Goal: Information Seeking & Learning: Learn about a topic

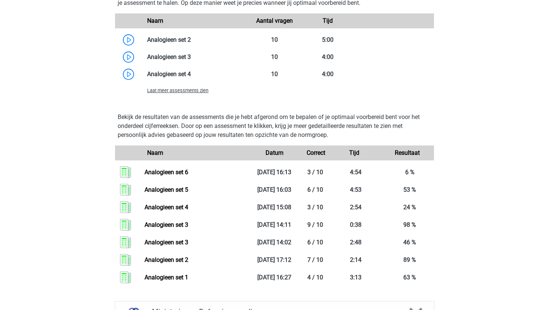
scroll to position [774, 0]
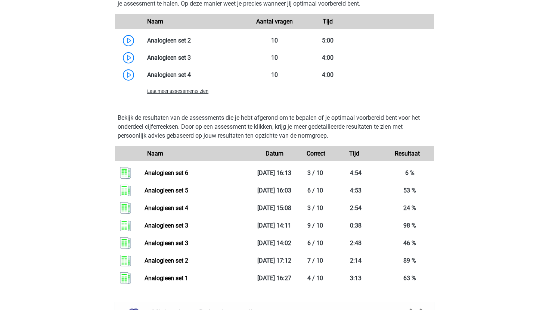
click at [194, 93] on span "Laat meer assessments zien" at bounding box center [177, 91] width 61 height 6
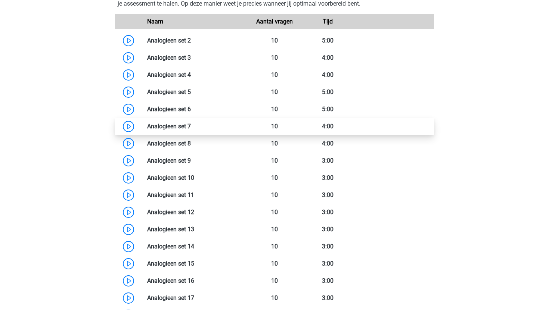
click at [191, 130] on link at bounding box center [191, 126] width 0 height 7
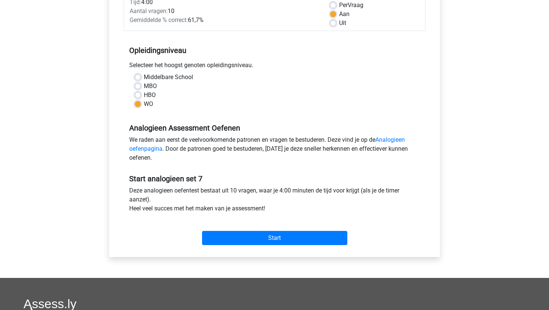
scroll to position [116, 0]
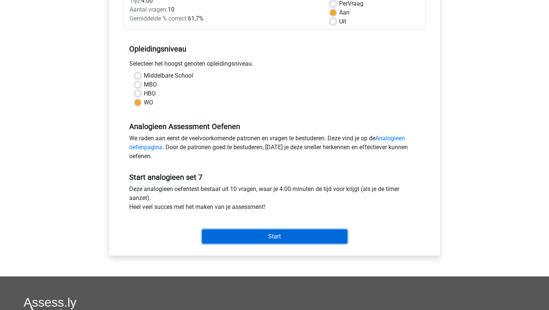
click at [237, 239] on input "Start" at bounding box center [274, 237] width 145 height 14
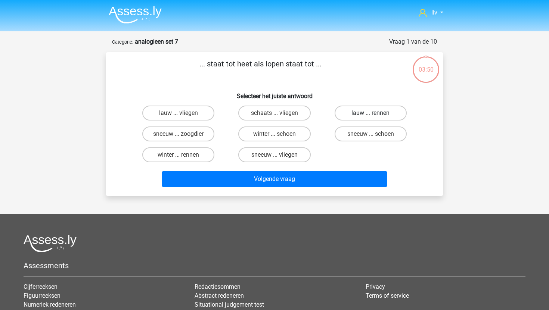
click at [357, 113] on label "lauw ... rennen" at bounding box center [370, 113] width 72 height 15
click at [370, 113] on input "lauw ... rennen" at bounding box center [372, 115] width 5 height 5
radio input "true"
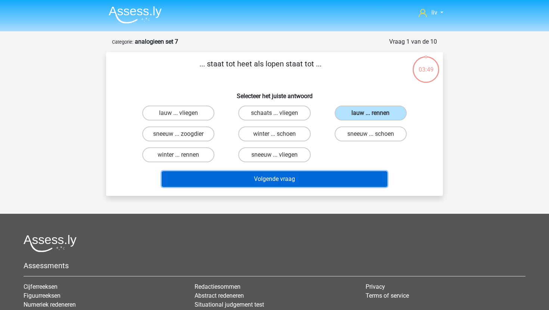
click at [303, 184] on button "Volgende vraag" at bounding box center [275, 179] width 226 height 16
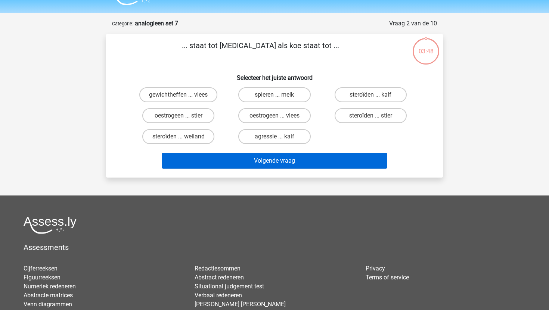
scroll to position [37, 0]
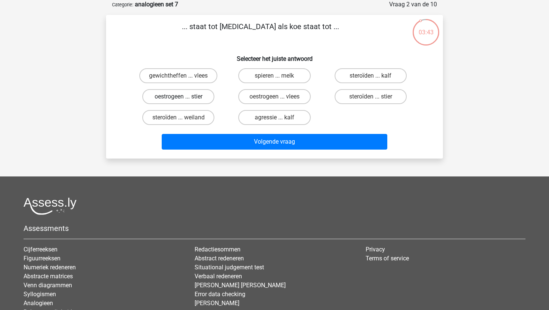
click at [193, 94] on label "oestrogeen ... stier" at bounding box center [178, 96] width 72 height 15
click at [183, 97] on input "oestrogeen ... stier" at bounding box center [180, 99] width 5 height 5
radio input "true"
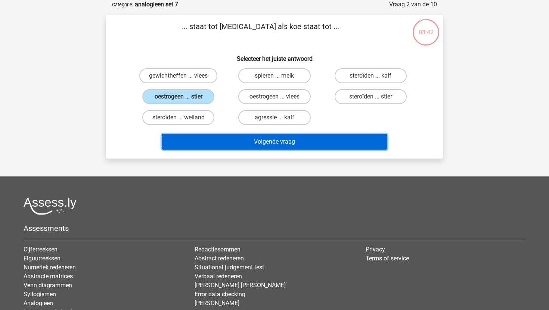
click at [211, 145] on button "Volgende vraag" at bounding box center [275, 142] width 226 height 16
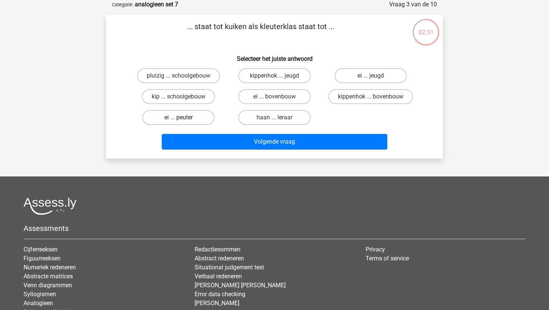
click at [192, 119] on label "ei ... peuter" at bounding box center [178, 117] width 72 height 15
click at [183, 119] on input "ei ... peuter" at bounding box center [180, 120] width 5 height 5
radio input "true"
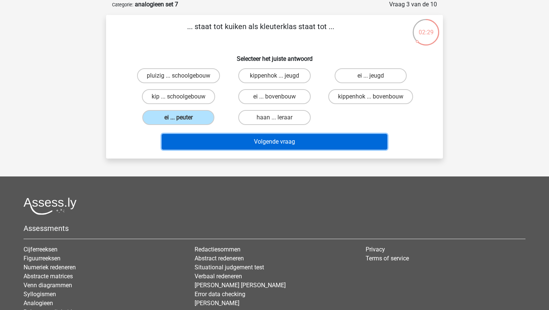
click at [213, 146] on button "Volgende vraag" at bounding box center [275, 142] width 226 height 16
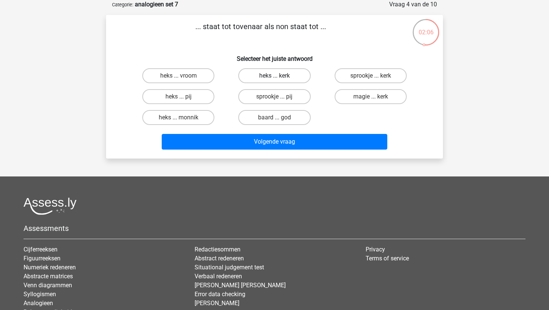
click at [279, 74] on label "heks ... kerk" at bounding box center [274, 75] width 72 height 15
click at [279, 76] on input "heks ... kerk" at bounding box center [276, 78] width 5 height 5
radio input "true"
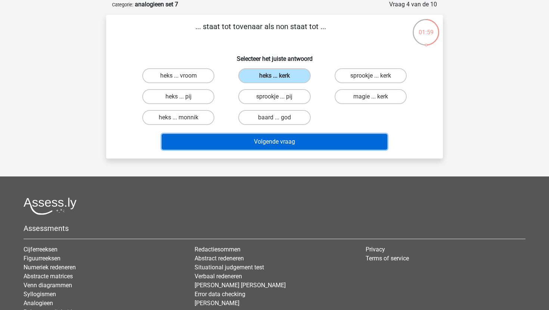
click at [266, 136] on button "Volgende vraag" at bounding box center [275, 142] width 226 height 16
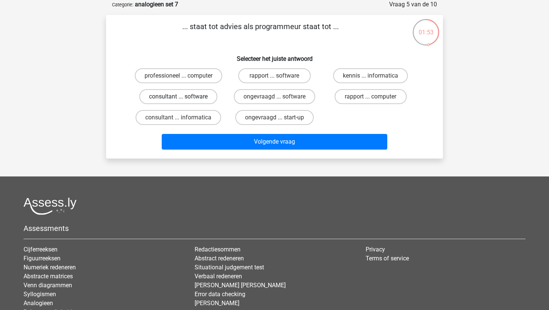
click at [205, 95] on label "consultant ... software" at bounding box center [178, 96] width 78 height 15
click at [183, 97] on input "consultant ... software" at bounding box center [180, 99] width 5 height 5
radio input "true"
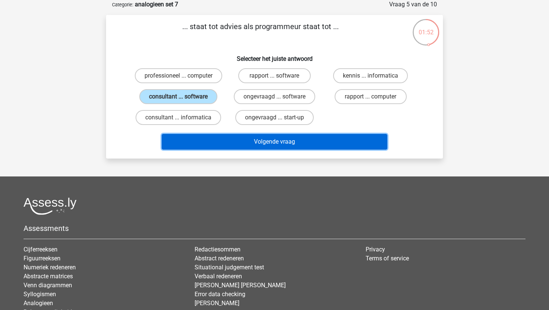
click at [219, 138] on button "Volgende vraag" at bounding box center [275, 142] width 226 height 16
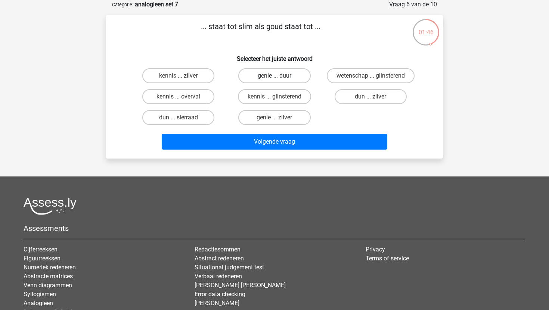
click at [261, 75] on label "genie ... duur" at bounding box center [274, 75] width 72 height 15
click at [274, 76] on input "genie ... duur" at bounding box center [276, 78] width 5 height 5
radio input "true"
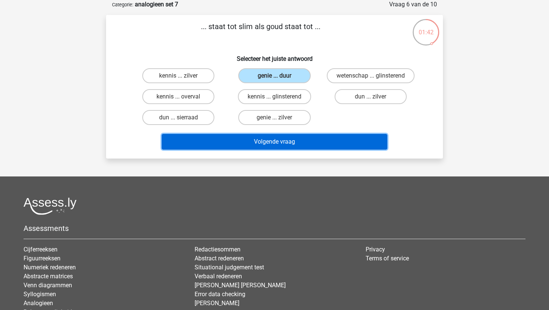
click at [259, 137] on button "Volgende vraag" at bounding box center [275, 142] width 226 height 16
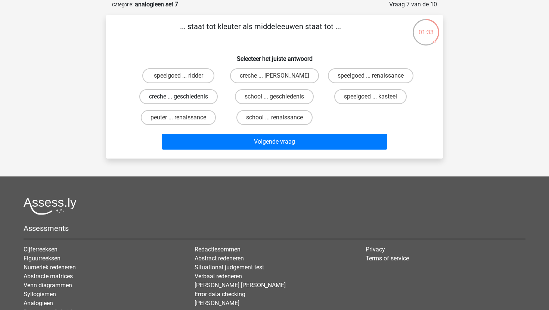
click at [174, 97] on label "creche ... geschiedenis" at bounding box center [178, 96] width 78 height 15
click at [178, 97] on input "creche ... geschiedenis" at bounding box center [180, 99] width 5 height 5
radio input "true"
click at [273, 74] on label "creche ... romeinen" at bounding box center [274, 75] width 89 height 15
click at [274, 76] on input "creche ... romeinen" at bounding box center [276, 78] width 5 height 5
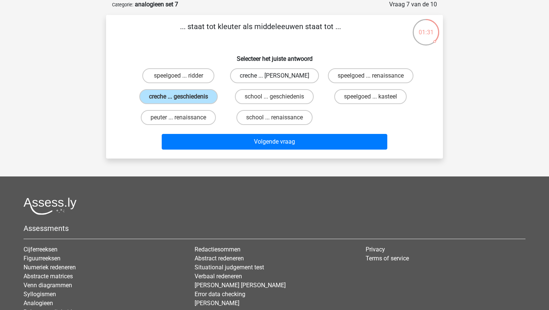
radio input "true"
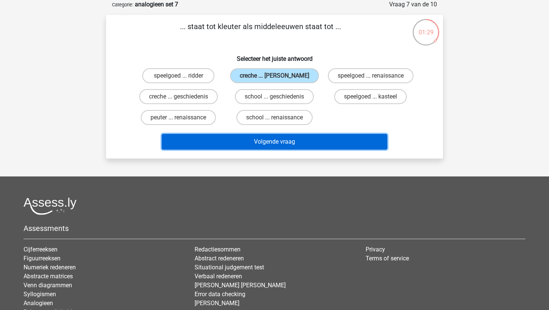
click at [278, 149] on button "Volgende vraag" at bounding box center [275, 142] width 226 height 16
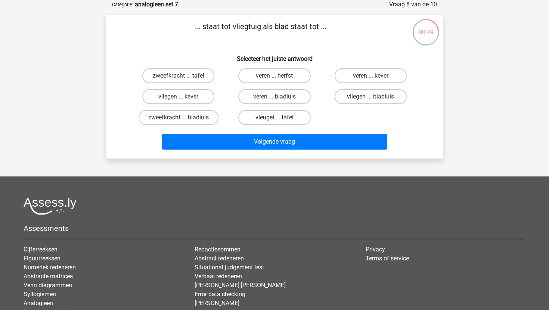
click at [251, 118] on label "vleugel ... tafel" at bounding box center [274, 117] width 72 height 15
click at [274, 118] on input "vleugel ... tafel" at bounding box center [276, 120] width 5 height 5
radio input "true"
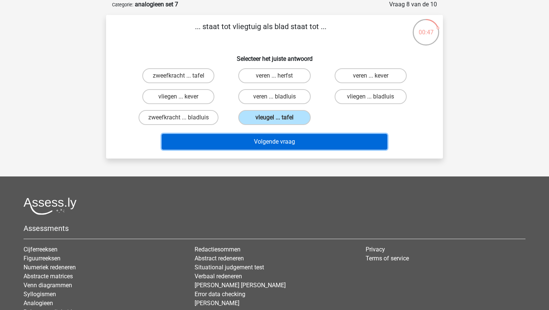
click at [243, 144] on button "Volgende vraag" at bounding box center [275, 142] width 226 height 16
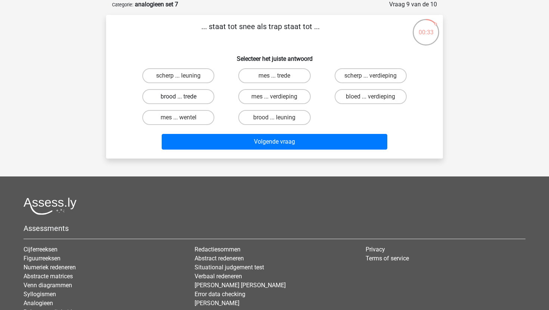
click at [186, 102] on label "brood ... trede" at bounding box center [178, 96] width 72 height 15
click at [183, 102] on input "brood ... trede" at bounding box center [180, 99] width 5 height 5
radio input "true"
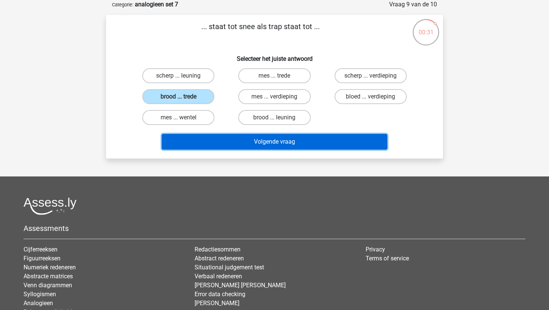
click at [238, 140] on button "Volgende vraag" at bounding box center [275, 142] width 226 height 16
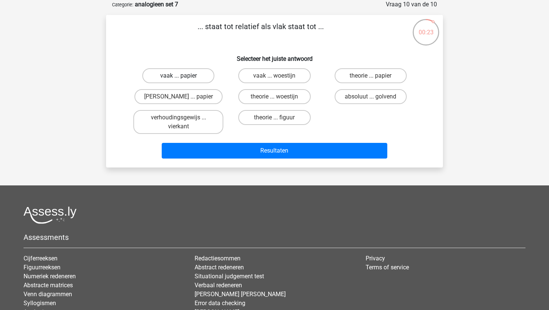
click at [190, 74] on label "vaak ... papier" at bounding box center [178, 75] width 72 height 15
click at [183, 76] on input "vaak ... papier" at bounding box center [180, 78] width 5 height 5
radio input "true"
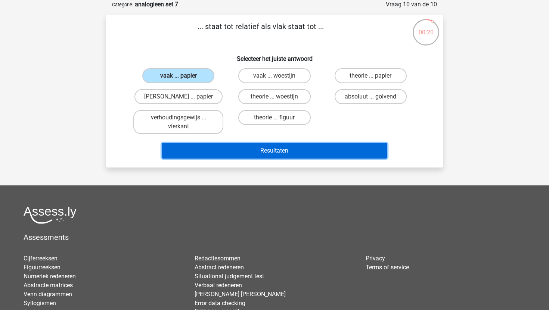
click at [207, 156] on button "Resultaten" at bounding box center [275, 151] width 226 height 16
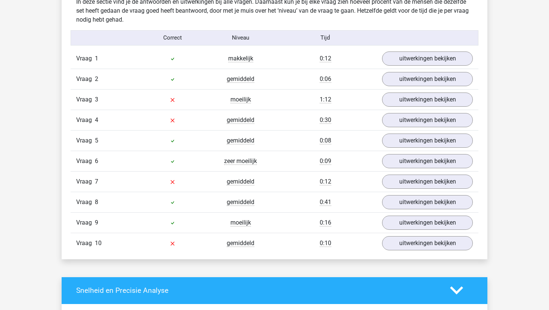
scroll to position [454, 0]
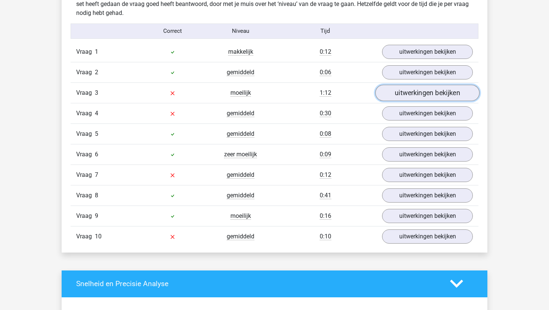
click at [408, 90] on link "uitwerkingen bekijken" at bounding box center [427, 93] width 104 height 16
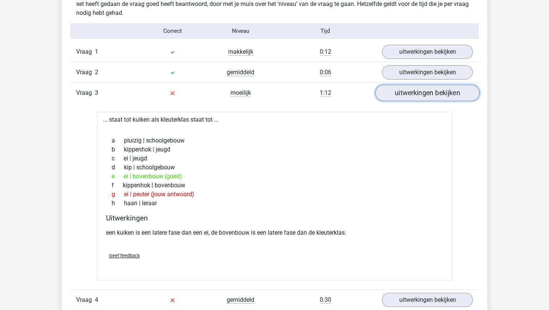
click at [406, 93] on link "uitwerkingen bekijken" at bounding box center [427, 93] width 104 height 16
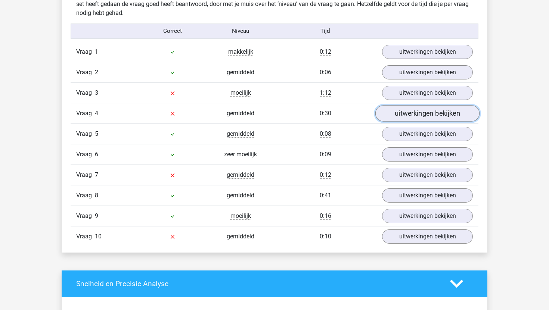
click at [403, 109] on link "uitwerkingen bekijken" at bounding box center [427, 113] width 104 height 16
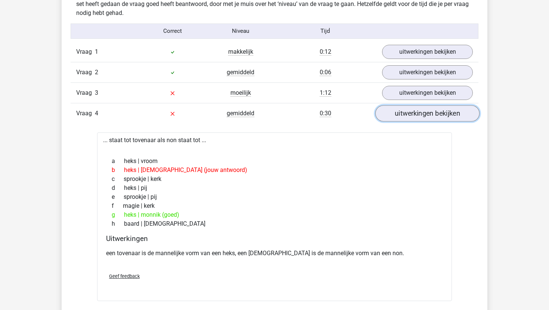
click at [401, 112] on link "uitwerkingen bekijken" at bounding box center [427, 113] width 104 height 16
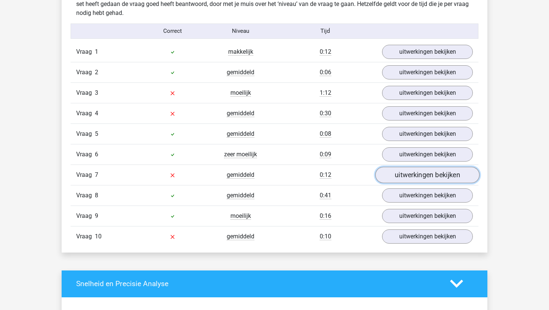
click at [398, 170] on link "uitwerkingen bekijken" at bounding box center [427, 175] width 104 height 16
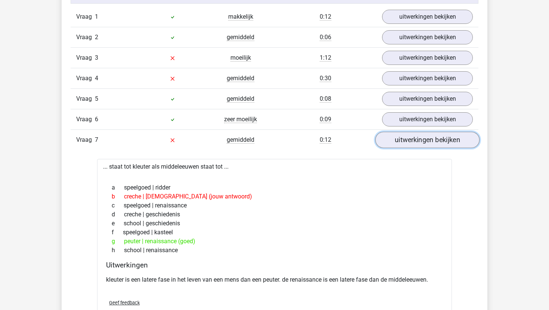
scroll to position [490, 0]
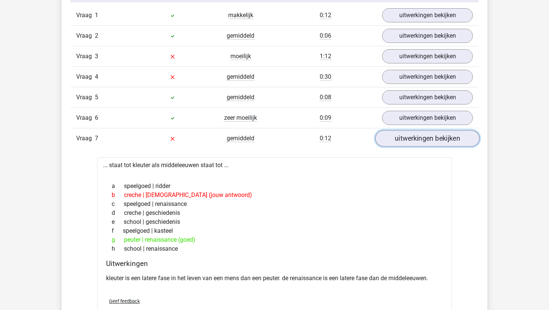
click at [417, 140] on link "uitwerkingen bekijken" at bounding box center [427, 138] width 104 height 16
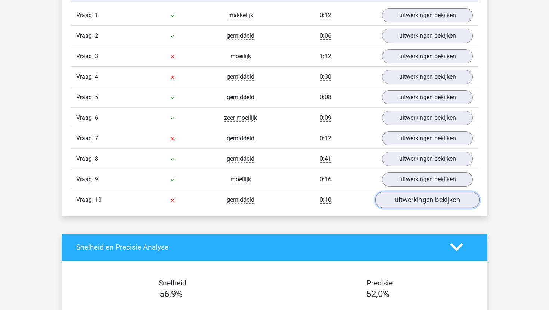
click at [405, 194] on link "uitwerkingen bekijken" at bounding box center [427, 200] width 104 height 16
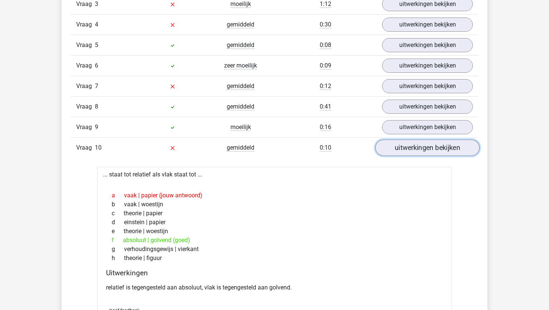
scroll to position [544, 0]
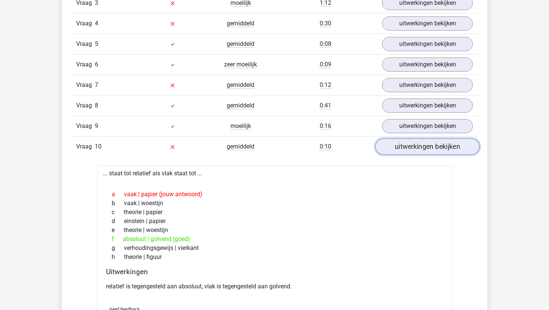
click at [416, 151] on link "uitwerkingen bekijken" at bounding box center [427, 146] width 104 height 16
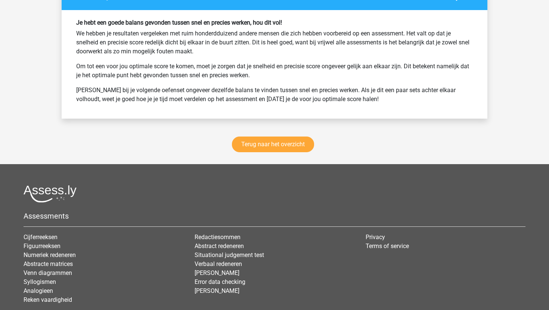
scroll to position [1030, 0]
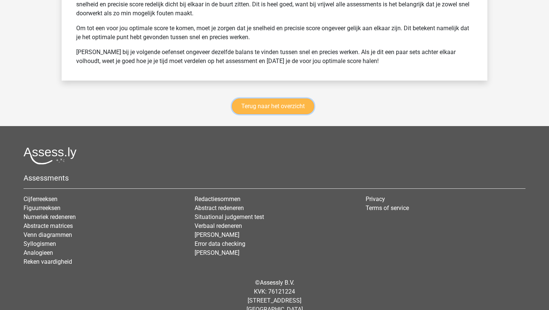
click at [259, 112] on link "Terug naar het overzicht" at bounding box center [273, 107] width 82 height 16
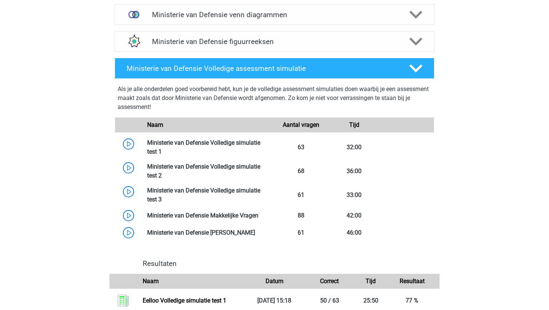
scroll to position [434, 0]
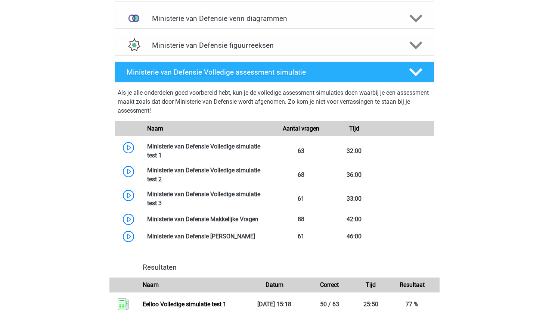
click at [271, 76] on h4 "Ministerie van Defensie Volledige assessment simulatie" at bounding box center [262, 72] width 270 height 9
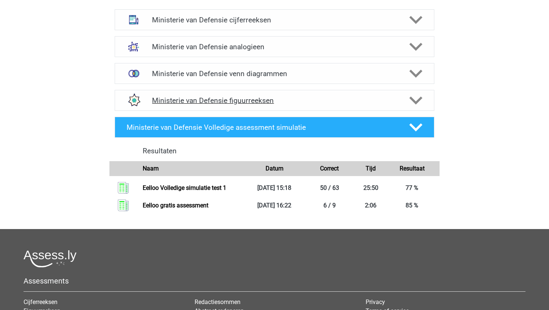
scroll to position [378, 0]
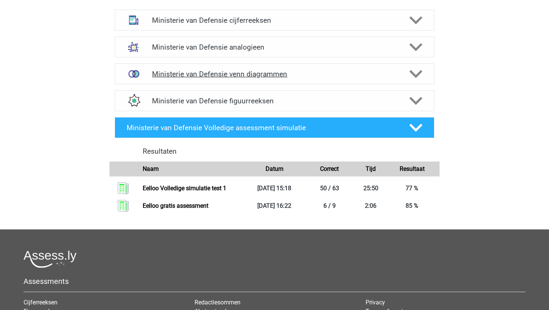
click at [277, 75] on h4 "Ministerie van Defensie venn diagrammen" at bounding box center [274, 74] width 244 height 9
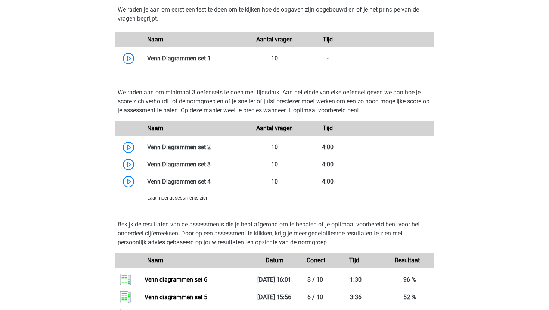
scroll to position [510, 0]
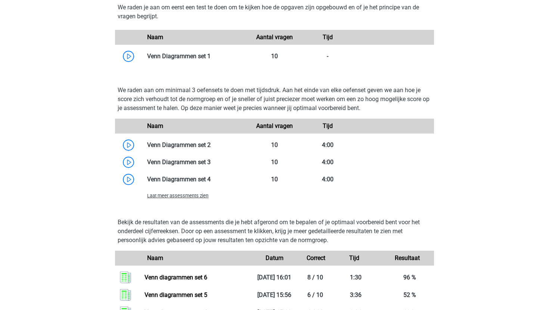
click at [202, 196] on span "Laat meer assessments zien" at bounding box center [177, 196] width 61 height 6
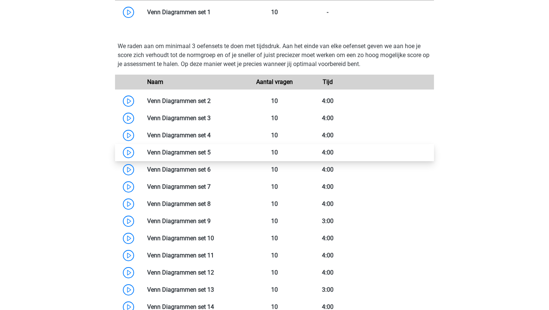
scroll to position [554, 0]
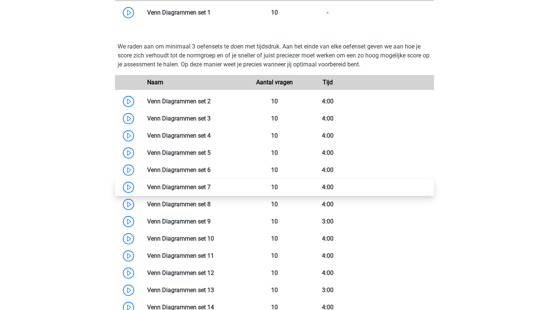
click at [211, 191] on link at bounding box center [211, 187] width 0 height 7
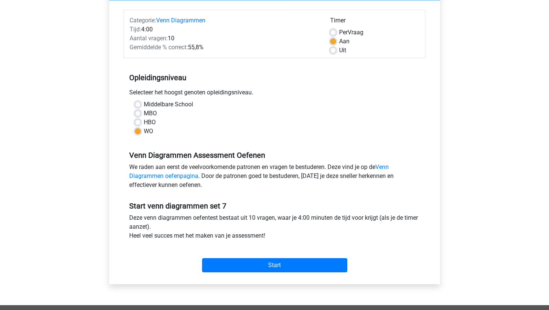
scroll to position [88, 0]
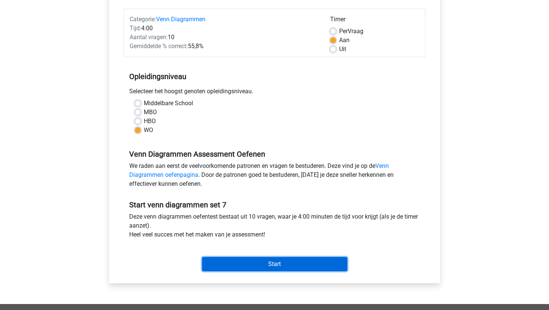
click at [227, 265] on input "Start" at bounding box center [274, 264] width 145 height 14
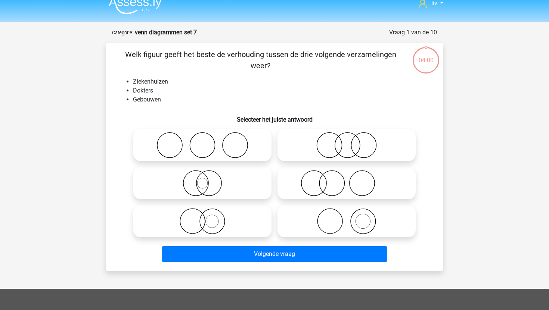
scroll to position [13, 0]
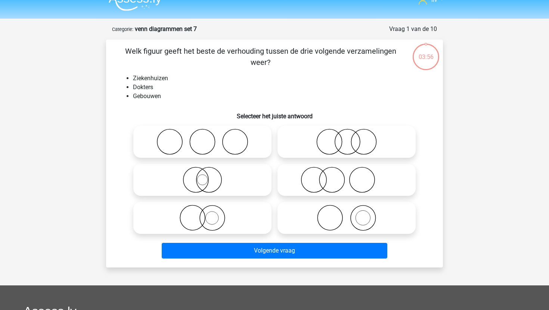
click at [308, 225] on icon at bounding box center [346, 218] width 132 height 26
click at [346, 214] on input "radio" at bounding box center [348, 211] width 5 height 5
radio input "true"
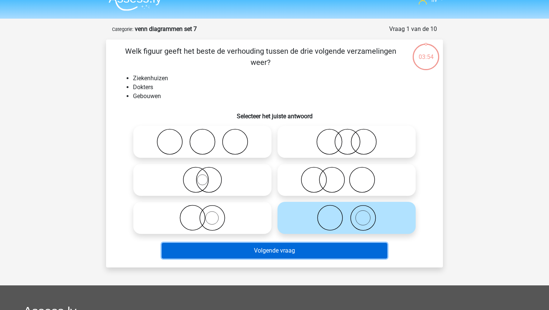
click at [289, 253] on button "Volgende vraag" at bounding box center [275, 251] width 226 height 16
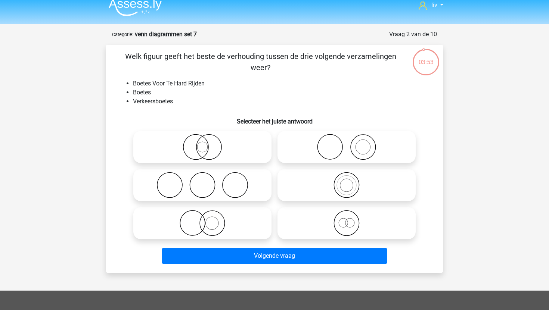
scroll to position [7, 0]
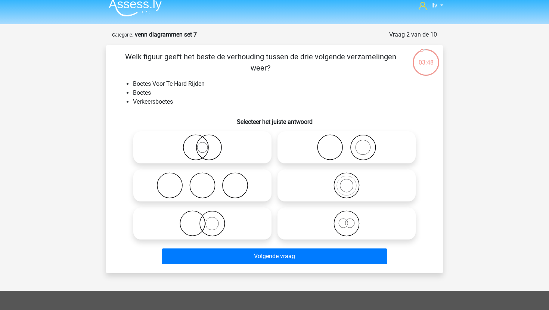
click at [316, 224] on icon at bounding box center [346, 224] width 132 height 26
click at [346, 220] on input "radio" at bounding box center [348, 217] width 5 height 5
radio input "true"
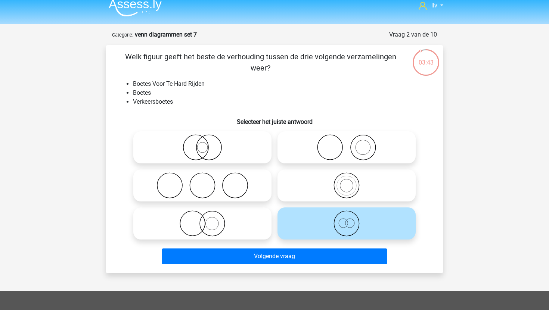
click at [346, 184] on icon at bounding box center [346, 185] width 132 height 26
click at [346, 182] on input "radio" at bounding box center [348, 179] width 5 height 5
radio input "true"
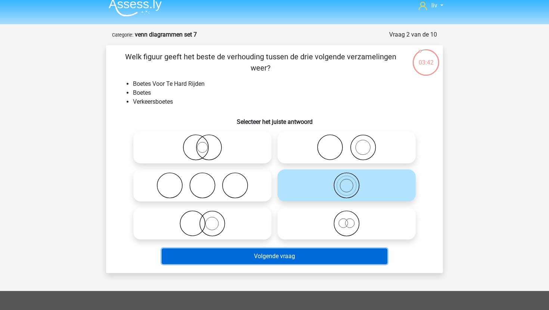
click at [310, 253] on button "Volgende vraag" at bounding box center [275, 257] width 226 height 16
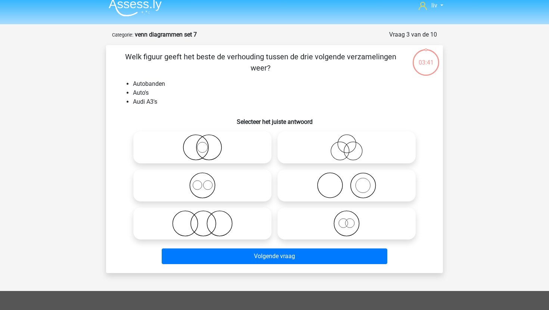
scroll to position [37, 0]
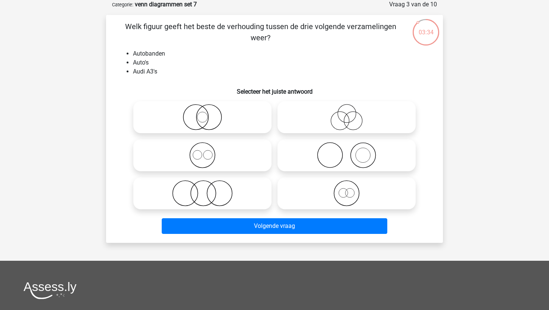
click at [344, 152] on icon at bounding box center [346, 155] width 132 height 26
click at [346, 152] on input "radio" at bounding box center [348, 149] width 5 height 5
radio input "true"
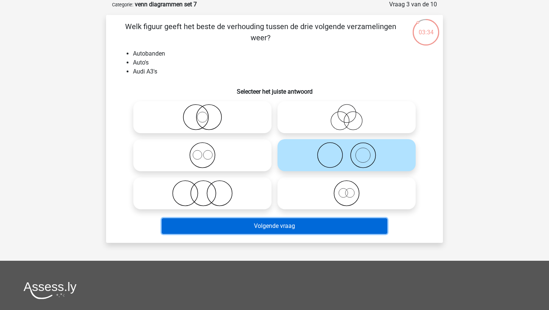
click at [312, 222] on button "Volgende vraag" at bounding box center [275, 226] width 226 height 16
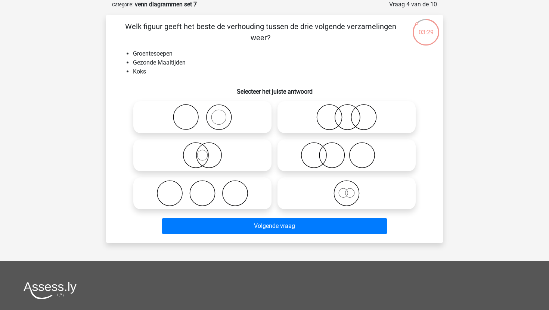
click at [238, 117] on icon at bounding box center [202, 117] width 132 height 26
click at [207, 113] on input "radio" at bounding box center [204, 111] width 5 height 5
radio input "true"
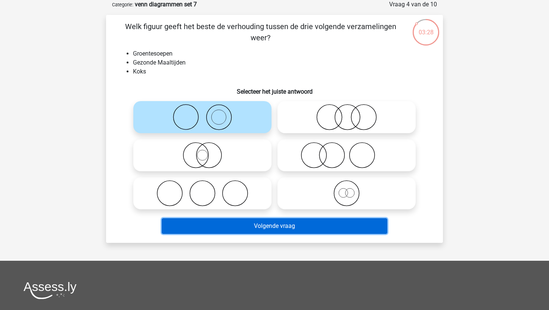
click at [246, 224] on button "Volgende vraag" at bounding box center [275, 226] width 226 height 16
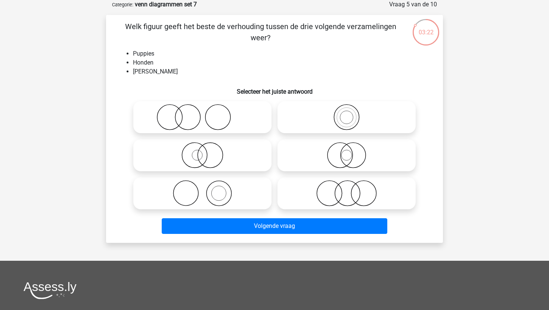
click at [230, 155] on icon at bounding box center [202, 155] width 132 height 26
click at [207, 152] on input "radio" at bounding box center [204, 149] width 5 height 5
radio input "true"
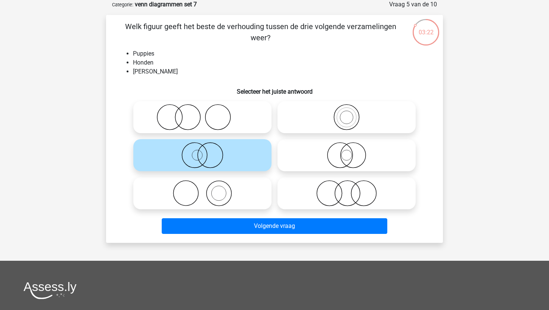
click at [230, 155] on icon at bounding box center [202, 155] width 132 height 26
click at [207, 152] on input "radio" at bounding box center [204, 149] width 5 height 5
click at [306, 82] on h6 "Selecteer het juiste antwoord" at bounding box center [274, 88] width 313 height 13
click at [332, 160] on icon at bounding box center [346, 155] width 132 height 26
click at [346, 152] on input "radio" at bounding box center [348, 149] width 5 height 5
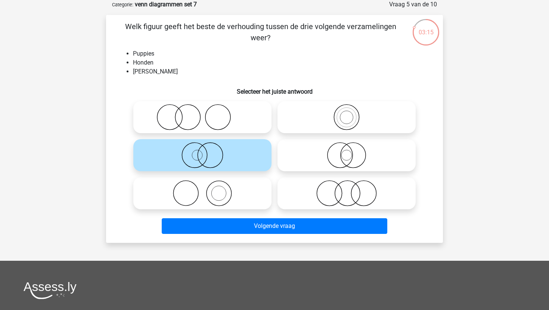
radio input "true"
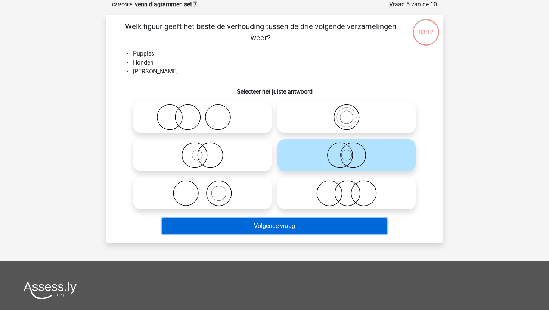
click at [310, 220] on button "Volgende vraag" at bounding box center [275, 226] width 226 height 16
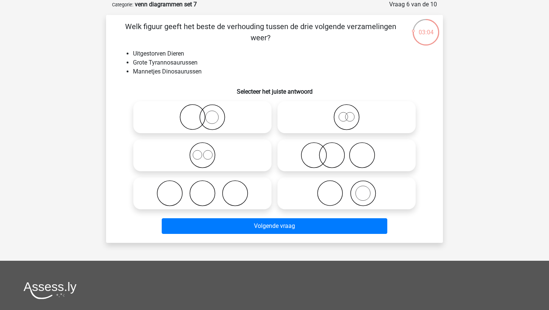
click at [351, 106] on circle at bounding box center [346, 117] width 25 height 25
click at [351, 109] on input "radio" at bounding box center [348, 111] width 5 height 5
radio input "true"
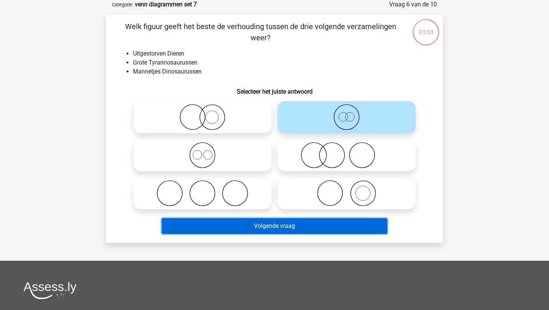
click at [297, 228] on button "Volgende vraag" at bounding box center [275, 226] width 226 height 16
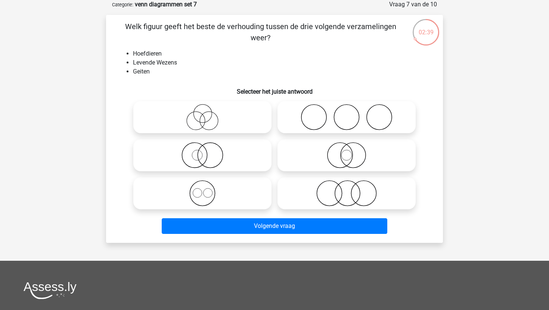
click at [229, 153] on icon at bounding box center [202, 155] width 132 height 26
click at [207, 152] on input "radio" at bounding box center [204, 149] width 5 height 5
radio input "true"
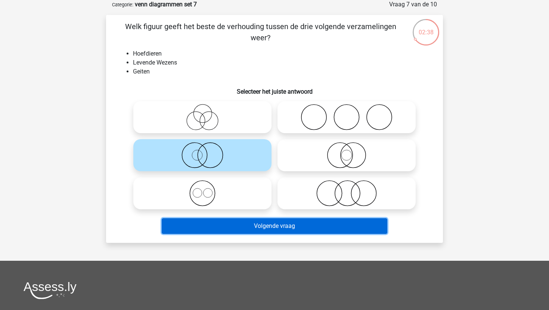
click at [226, 231] on button "Volgende vraag" at bounding box center [275, 226] width 226 height 16
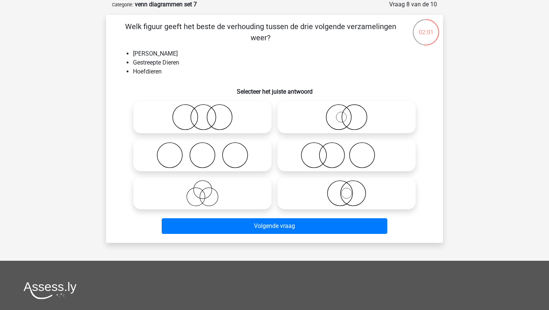
click at [297, 200] on icon at bounding box center [346, 193] width 132 height 26
click at [346, 190] on input "radio" at bounding box center [348, 187] width 5 height 5
radio input "true"
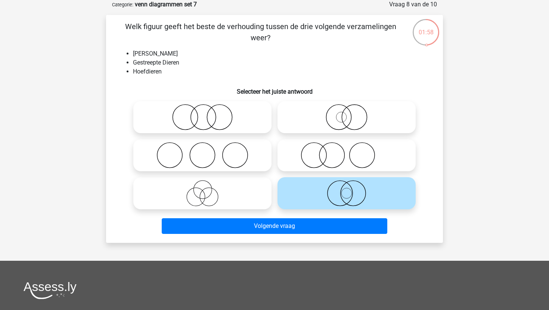
click at [328, 122] on icon at bounding box center [346, 117] width 132 height 26
click at [346, 113] on input "radio" at bounding box center [348, 111] width 5 height 5
radio input "true"
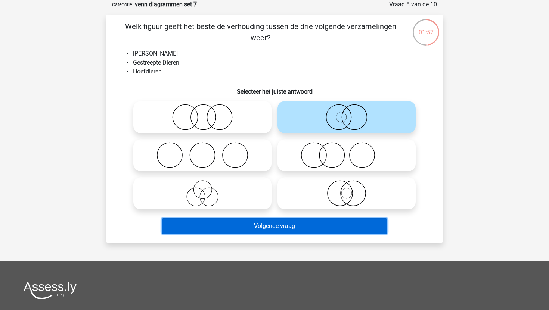
click at [292, 228] on button "Volgende vraag" at bounding box center [275, 226] width 226 height 16
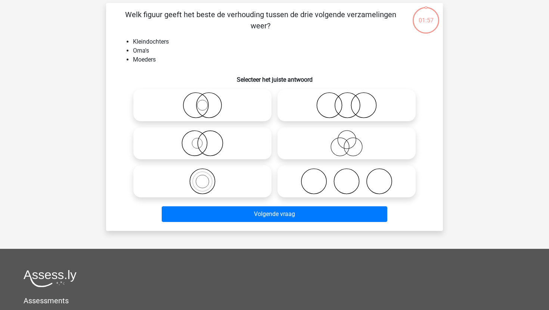
scroll to position [52, 0]
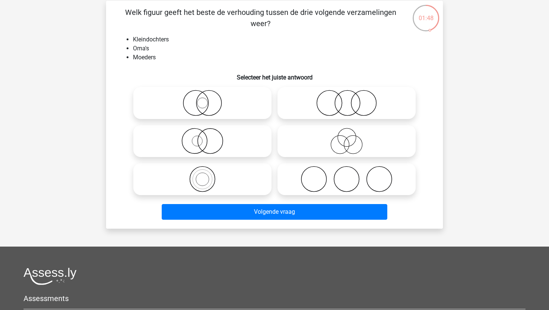
click at [247, 177] on icon at bounding box center [202, 179] width 132 height 26
click at [207, 175] on input "radio" at bounding box center [204, 173] width 5 height 5
radio input "true"
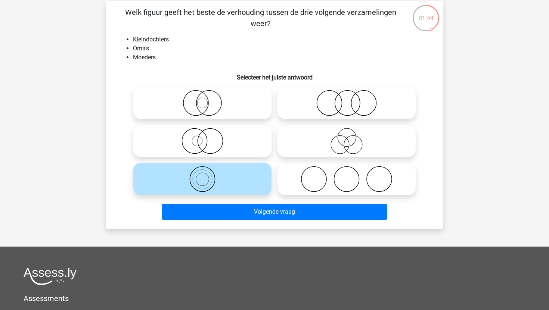
click at [265, 140] on icon at bounding box center [202, 141] width 132 height 26
click at [207, 137] on input "radio" at bounding box center [204, 134] width 5 height 5
radio input "true"
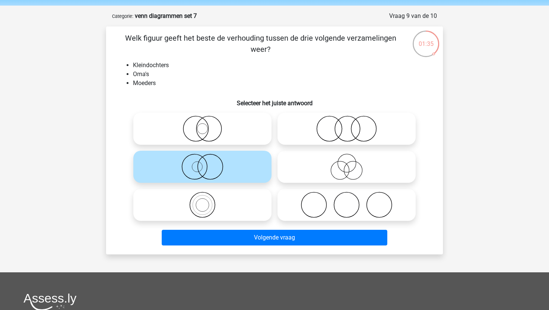
scroll to position [34, 0]
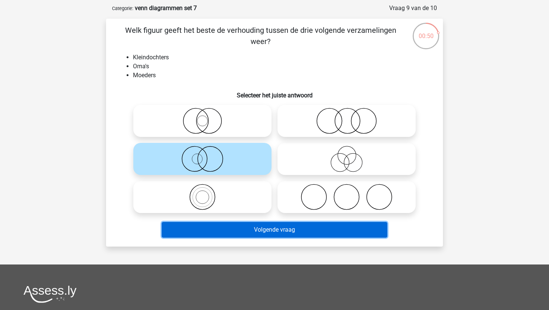
click at [238, 232] on button "Volgende vraag" at bounding box center [275, 230] width 226 height 16
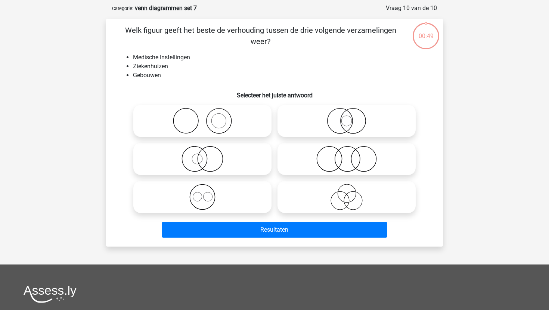
scroll to position [37, 0]
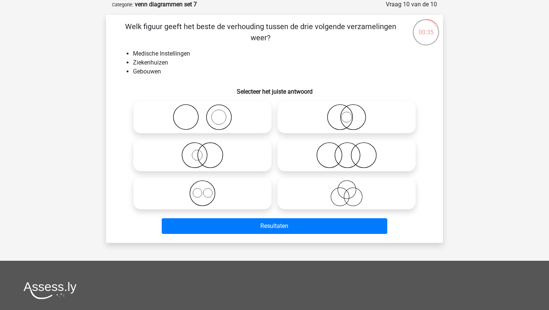
click at [322, 125] on icon at bounding box center [346, 117] width 132 height 26
click at [346, 113] on input "radio" at bounding box center [348, 111] width 5 height 5
radio input "true"
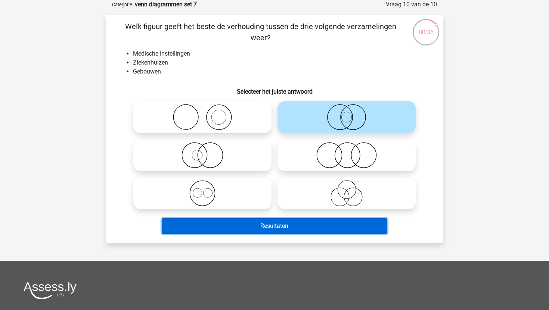
click at [293, 225] on button "Resultaten" at bounding box center [275, 226] width 226 height 16
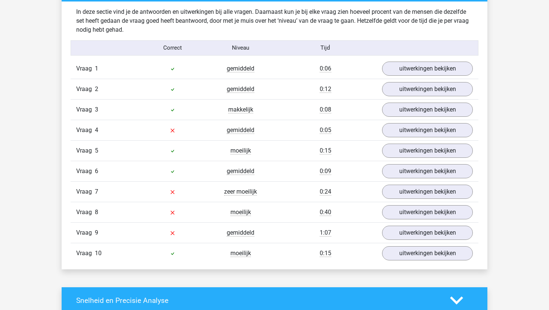
scroll to position [447, 0]
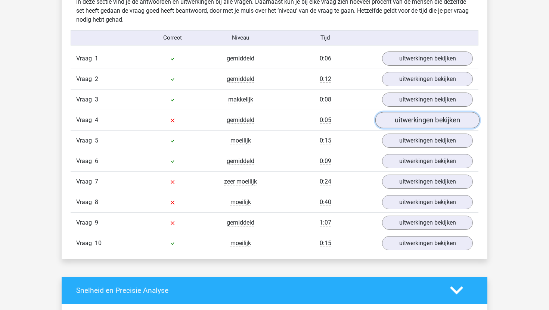
click at [402, 117] on link "uitwerkingen bekijken" at bounding box center [427, 120] width 104 height 16
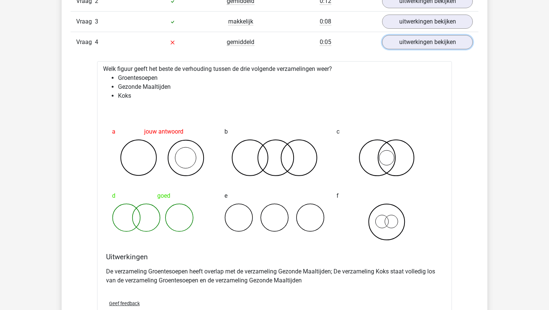
scroll to position [526, 0]
click at [428, 41] on link "uitwerkingen bekijken" at bounding box center [427, 42] width 104 height 16
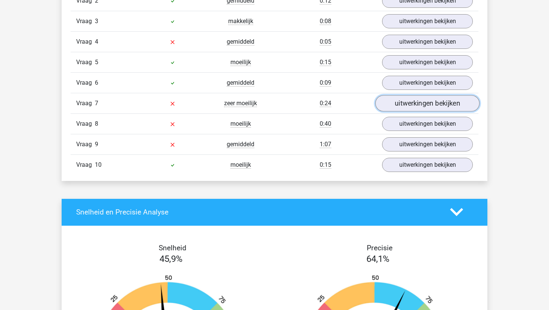
click at [406, 102] on link "uitwerkingen bekijken" at bounding box center [427, 103] width 104 height 16
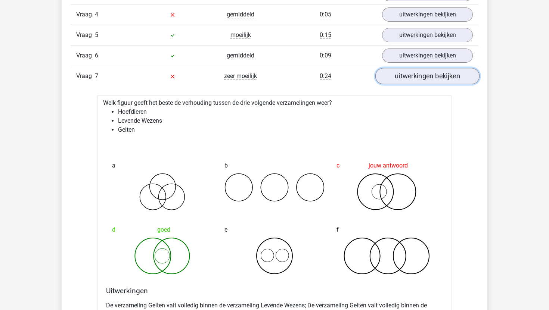
scroll to position [549, 0]
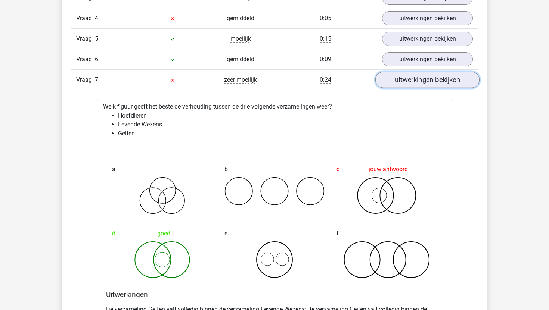
click at [417, 79] on link "uitwerkingen bekijken" at bounding box center [427, 80] width 104 height 16
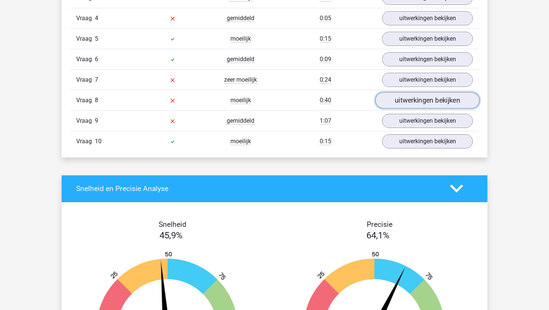
click at [411, 102] on link "uitwerkingen bekijken" at bounding box center [427, 100] width 104 height 16
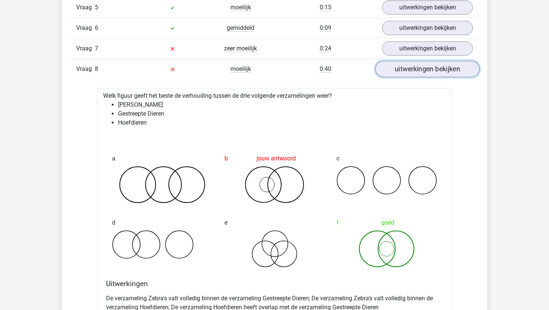
scroll to position [582, 0]
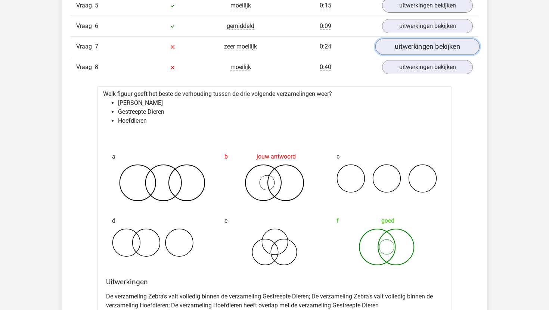
click at [420, 52] on link "uitwerkingen bekijken" at bounding box center [427, 46] width 104 height 16
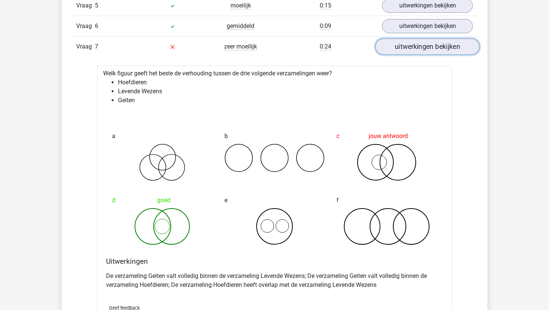
click at [422, 49] on link "uitwerkingen bekijken" at bounding box center [427, 46] width 104 height 16
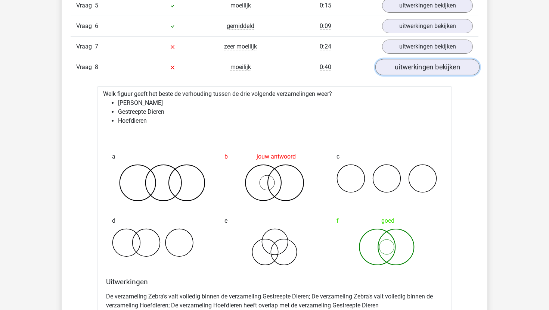
click at [418, 65] on link "uitwerkingen bekijken" at bounding box center [427, 67] width 104 height 16
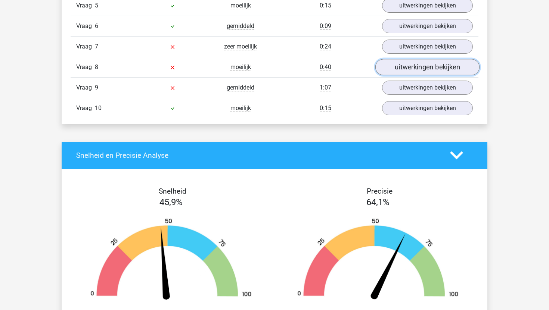
click at [418, 65] on link "uitwerkingen bekijken" at bounding box center [427, 67] width 104 height 16
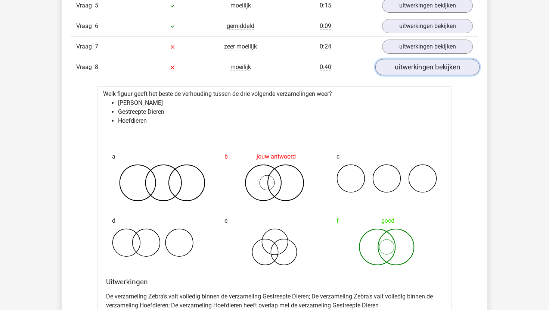
click at [418, 67] on link "uitwerkingen bekijken" at bounding box center [427, 67] width 104 height 16
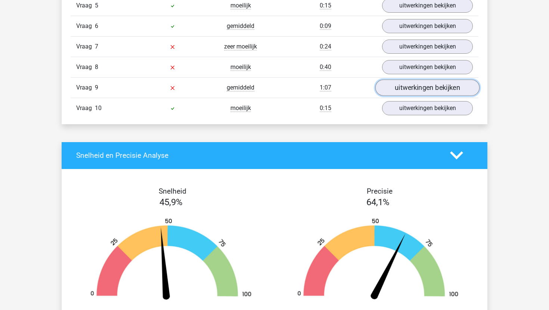
click at [413, 91] on link "uitwerkingen bekijken" at bounding box center [427, 87] width 104 height 16
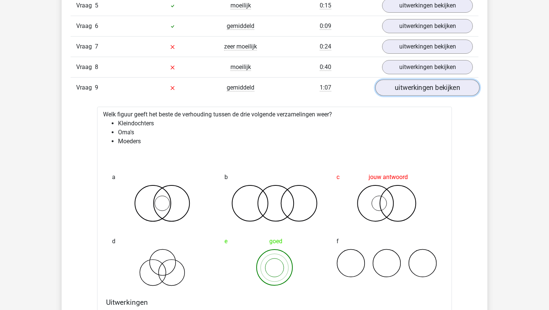
click at [414, 92] on link "uitwerkingen bekijken" at bounding box center [427, 87] width 104 height 16
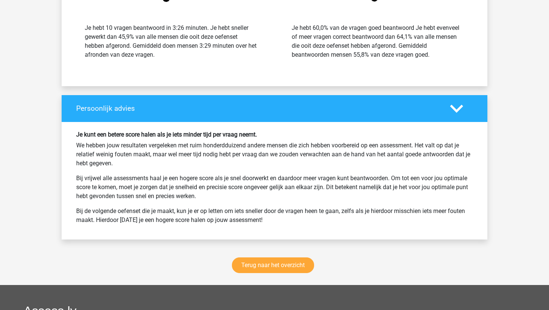
scroll to position [1000, 0]
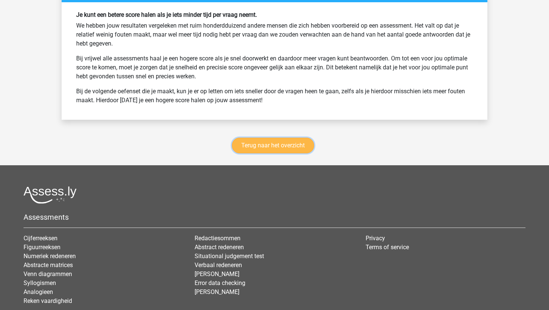
click at [290, 141] on link "Terug naar het overzicht" at bounding box center [273, 146] width 82 height 16
